Goal: Navigation & Orientation: Understand site structure

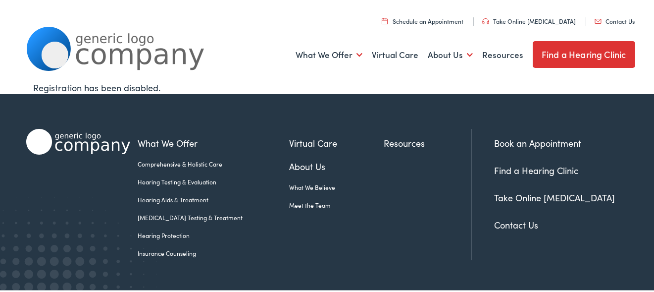
click at [301, 167] on link "About Us" at bounding box center [336, 164] width 95 height 13
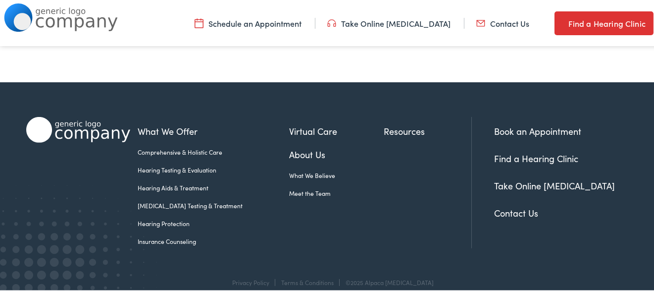
scroll to position [2100, 0]
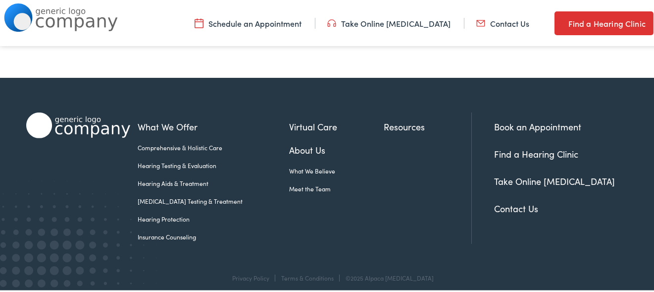
click at [516, 203] on link "Contact Us" at bounding box center [516, 207] width 44 height 12
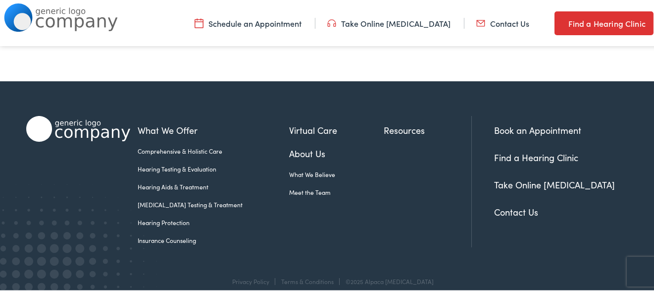
scroll to position [505, 0]
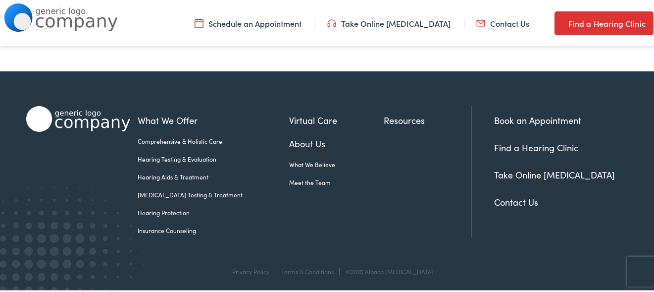
click at [295, 177] on link "Meet the Team" at bounding box center [336, 180] width 95 height 9
